Goal: Find specific page/section: Find specific page/section

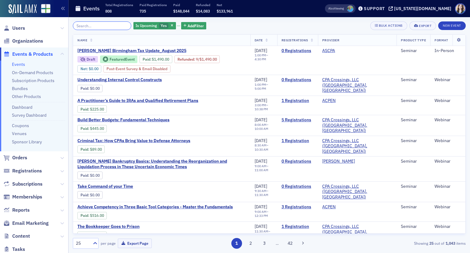
click at [104, 25] on input "search" at bounding box center [102, 25] width 58 height 9
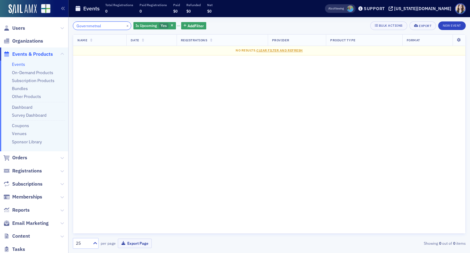
click at [88, 27] on input "Governmetnal" at bounding box center [102, 25] width 58 height 9
click at [97, 26] on input "Governmetnal" at bounding box center [102, 25] width 58 height 9
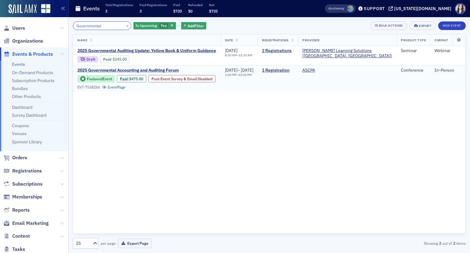
type input "Governmental"
click at [121, 70] on span "2025 Governmental Accounting and Auditing Forum" at bounding box center [128, 71] width 103 height 6
